Goal: Task Accomplishment & Management: Complete application form

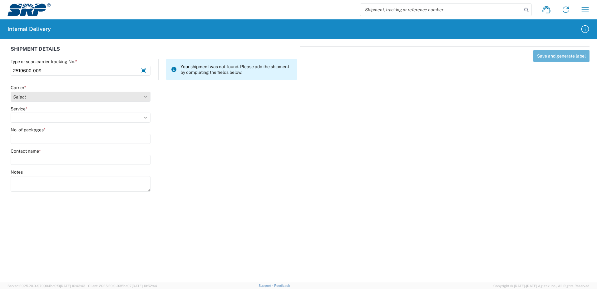
type input "2519600-009"
click at [145, 97] on select "Select Amazon Logistics ATI Trucking BC Dimerco Logistics Empire Southwest FedE…" at bounding box center [81, 97] width 140 height 10
select select "18714"
click at [11, 92] on select "Select Amazon Logistics ATI Trucking BC Dimerco Logistics Empire Southwest FedE…" at bounding box center [81, 97] width 140 height 10
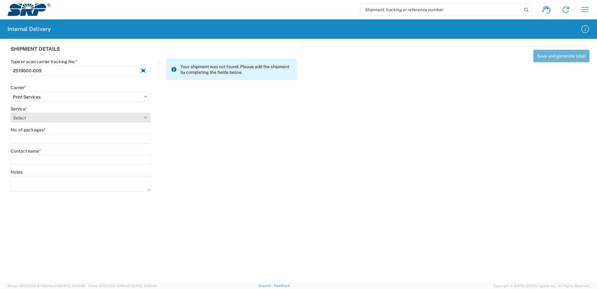
click at [146, 117] on select "Select Ground Inter-office" at bounding box center [81, 117] width 140 height 10
select select "35764"
click at [11, 112] on select "Select Ground Inter-office" at bounding box center [81, 117] width 140 height 10
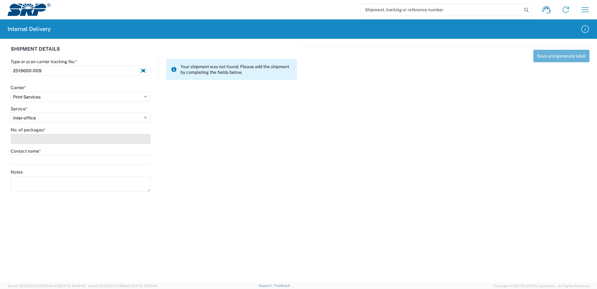
click at [141, 140] on input "No. of packages *" at bounding box center [81, 139] width 140 height 10
type input "1"
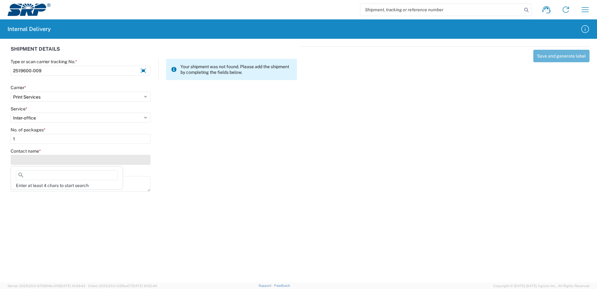
click at [139, 161] on input "Contact name *" at bounding box center [81, 160] width 140 height 10
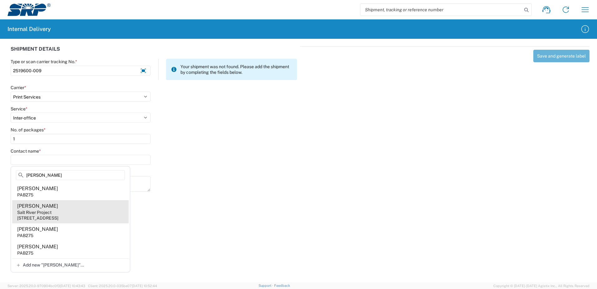
type input "[PERSON_NAME]"
click at [64, 211] on agx-address-suggestion-item "[PERSON_NAME] Salt River Project [STREET_ADDRESS]" at bounding box center [70, 211] width 117 height 23
type input "[PERSON_NAME]"
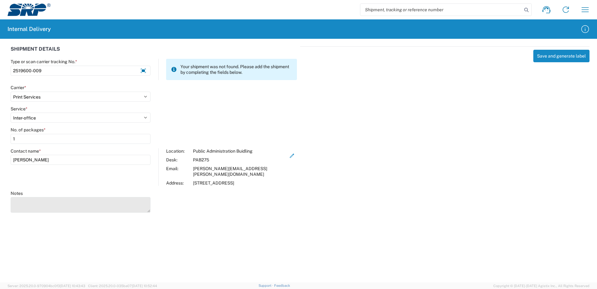
click at [50, 200] on textarea "Notes" at bounding box center [81, 205] width 140 height 16
click at [133, 224] on agx-forms-host "Shipment request Shipment tracking Internal delivery Transit update My profile …" at bounding box center [298, 144] width 597 height 289
type textarea "Small Banner Stand for Partners"
click at [546, 57] on button "Save and generate label" at bounding box center [562, 56] width 56 height 12
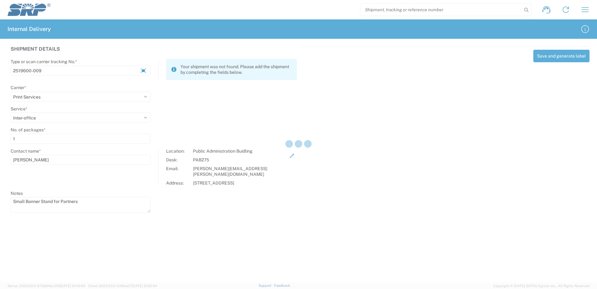
select select
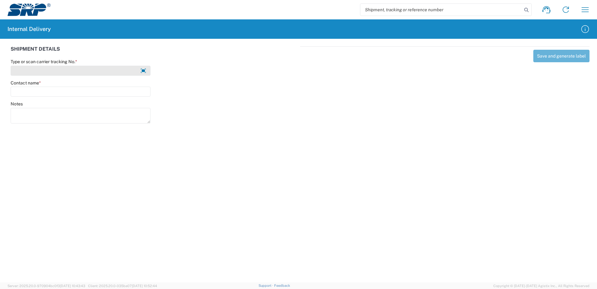
click at [60, 72] on input "Type or scan carrier tracking No. *" at bounding box center [81, 71] width 140 height 10
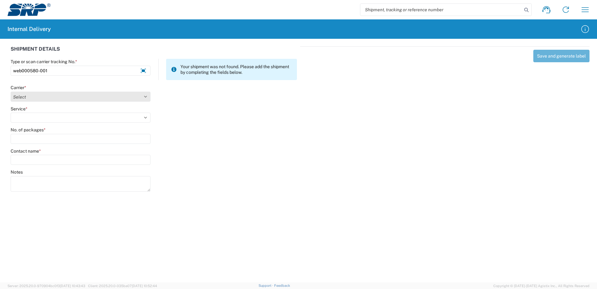
type input "web000580-001"
click at [29, 98] on select "Select Amazon Logistics ATI Trucking BC Dimerco Logistics Empire Southwest FedE…" at bounding box center [81, 97] width 140 height 10
select select "18714"
click at [11, 92] on select "Select Amazon Logistics ATI Trucking BC Dimerco Logistics Empire Southwest FedE…" at bounding box center [81, 97] width 140 height 10
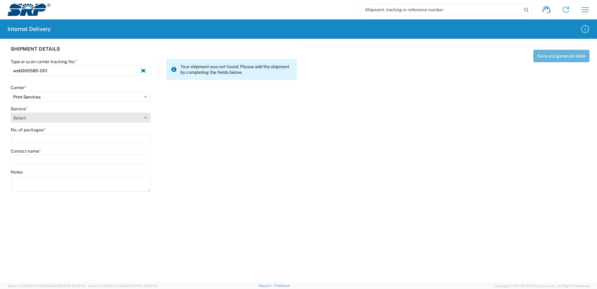
click at [39, 117] on select "Select Ground Inter-office" at bounding box center [81, 117] width 140 height 10
select select "35764"
click at [11, 112] on select "Select Ground Inter-office" at bounding box center [81, 117] width 140 height 10
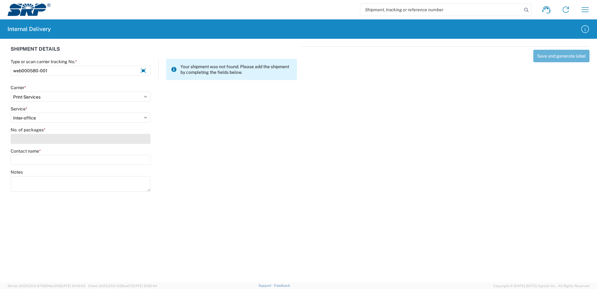
click at [33, 141] on input "No. of packages *" at bounding box center [81, 139] width 140 height 10
type input "1"
click at [35, 157] on input "Contact name *" at bounding box center [81, 160] width 140 height 10
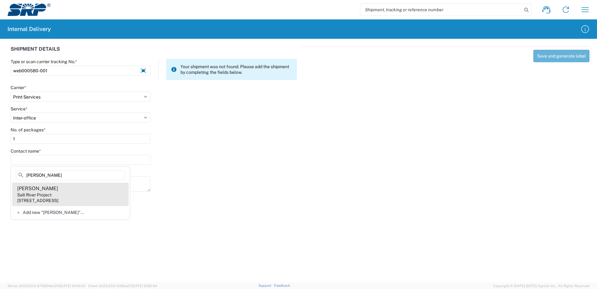
type input "[PERSON_NAME]"
click at [46, 199] on div "[STREET_ADDRESS]" at bounding box center [37, 200] width 41 height 6
type input "[PERSON_NAME]"
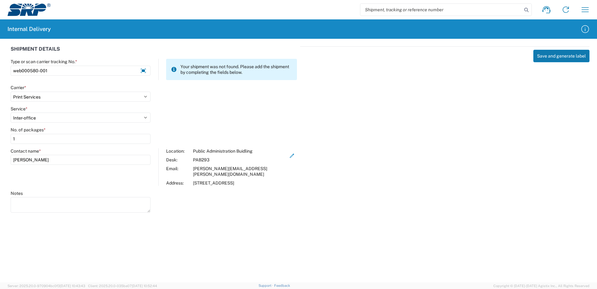
click at [554, 57] on button "Save and generate label" at bounding box center [562, 56] width 56 height 12
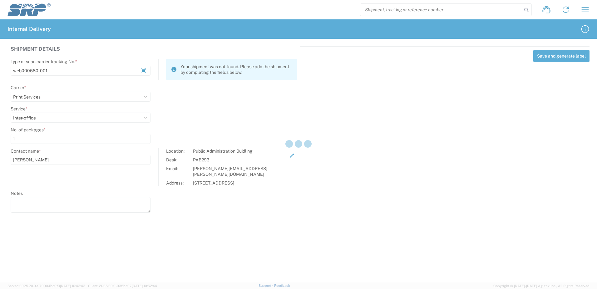
select select
